Goal: Task Accomplishment & Management: Use online tool/utility

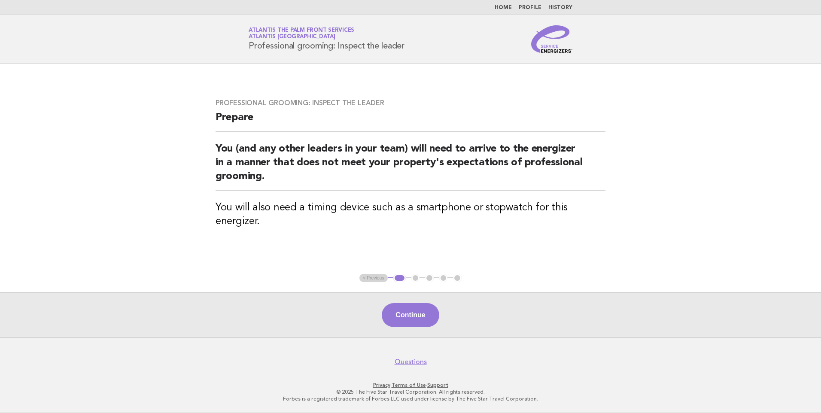
click at [497, 10] on ul "Home Profile History" at bounding box center [411, 7] width 348 height 7
click at [508, 6] on link "Home" at bounding box center [503, 7] width 17 height 5
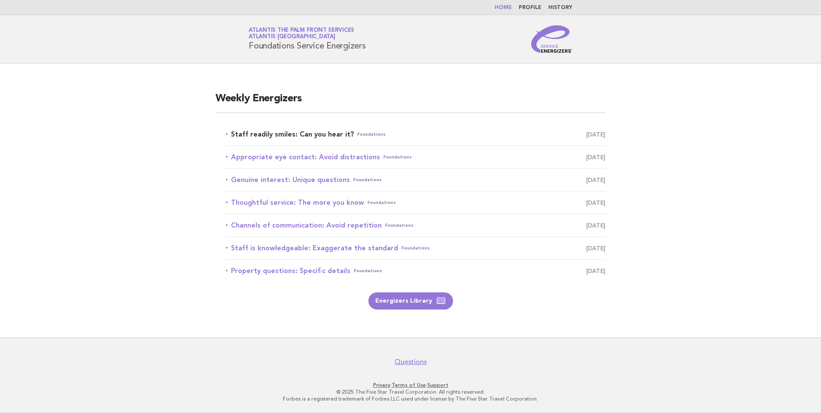
click at [295, 132] on link "Staff readily smiles: Can you hear it? Foundations September 21" at bounding box center [416, 134] width 380 height 12
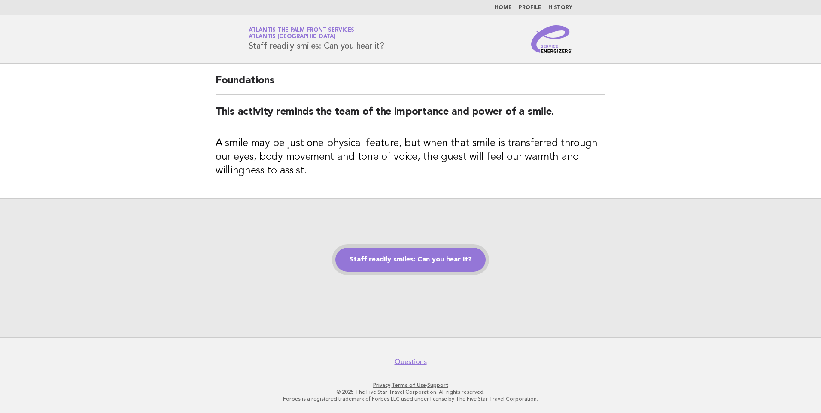
click at [387, 261] on link "Staff readily smiles: Can you hear it?" at bounding box center [411, 260] width 150 height 24
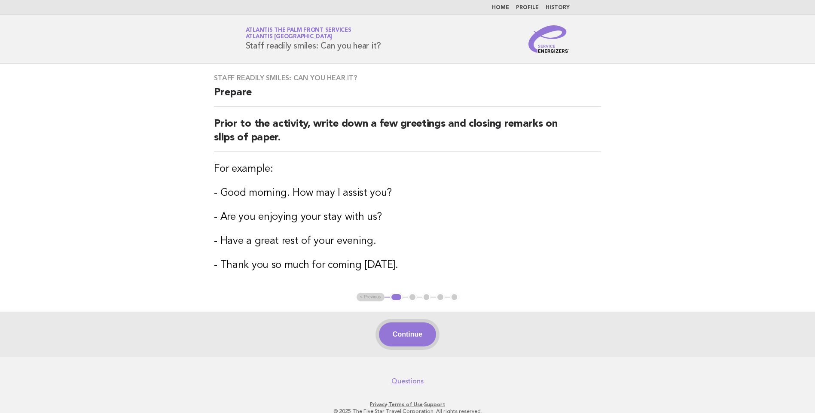
click at [404, 334] on button "Continue" at bounding box center [407, 335] width 57 height 24
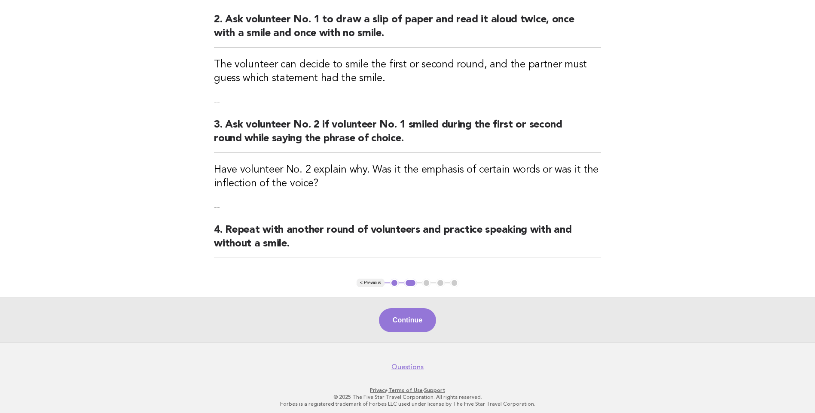
scroll to position [187, 0]
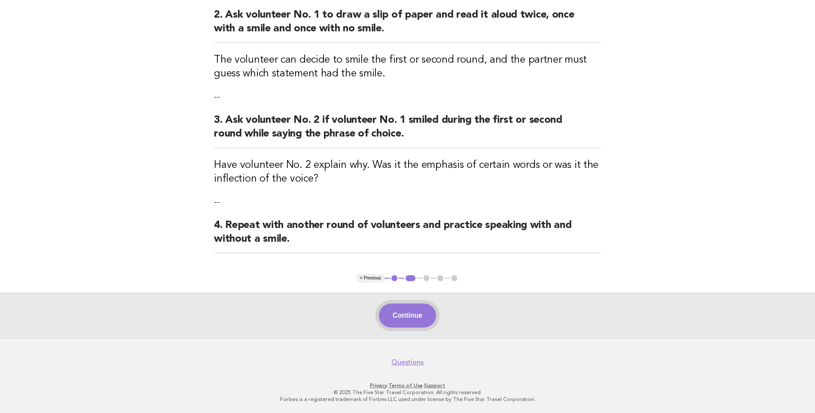
click at [403, 314] on button "Continue" at bounding box center [407, 316] width 57 height 24
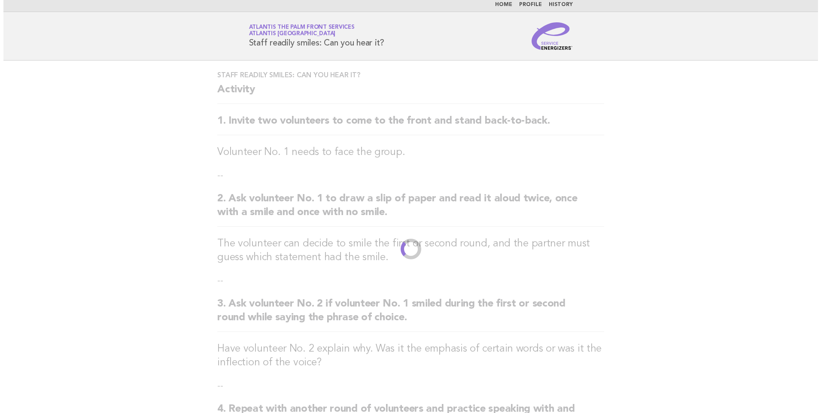
scroll to position [0, 0]
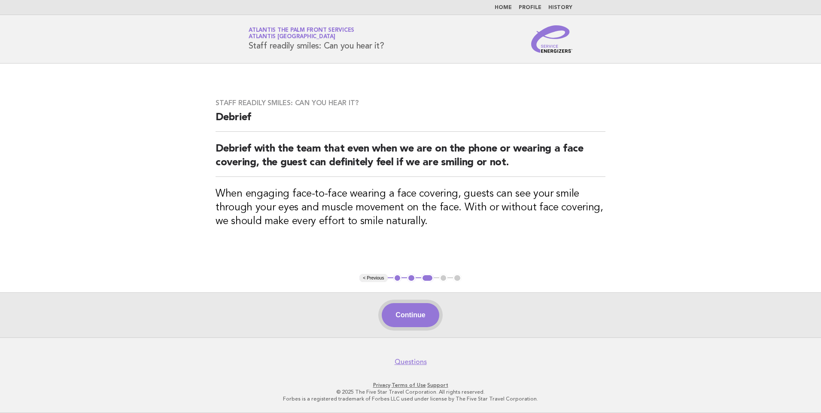
click at [406, 316] on button "Continue" at bounding box center [410, 315] width 57 height 24
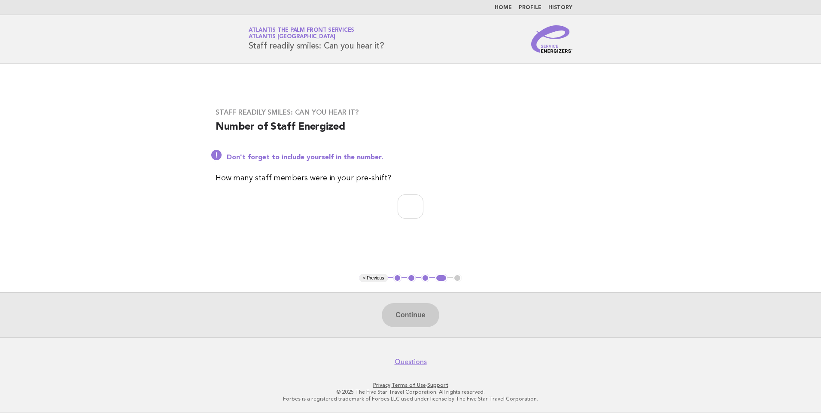
click at [410, 220] on div "Staff readily smiles: Can you hear it? Number of Staff Energized Don't forget t…" at bounding box center [410, 168] width 411 height 141
click at [412, 210] on input "number" at bounding box center [411, 207] width 26 height 24
type input "*"
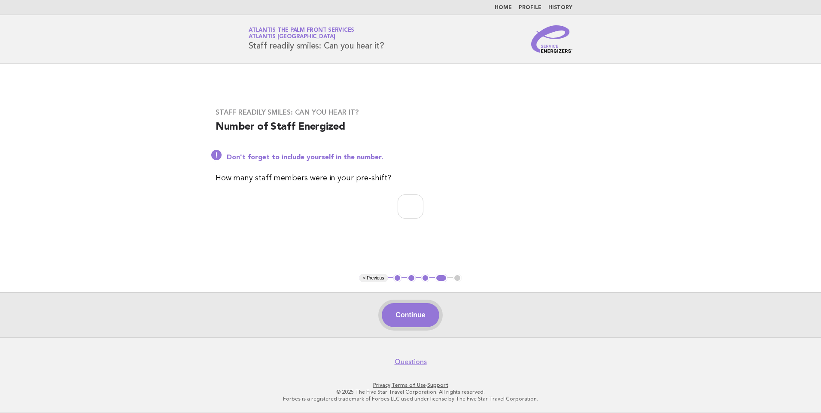
click at [410, 311] on button "Continue" at bounding box center [410, 315] width 57 height 24
